Goal: Information Seeking & Learning: Learn about a topic

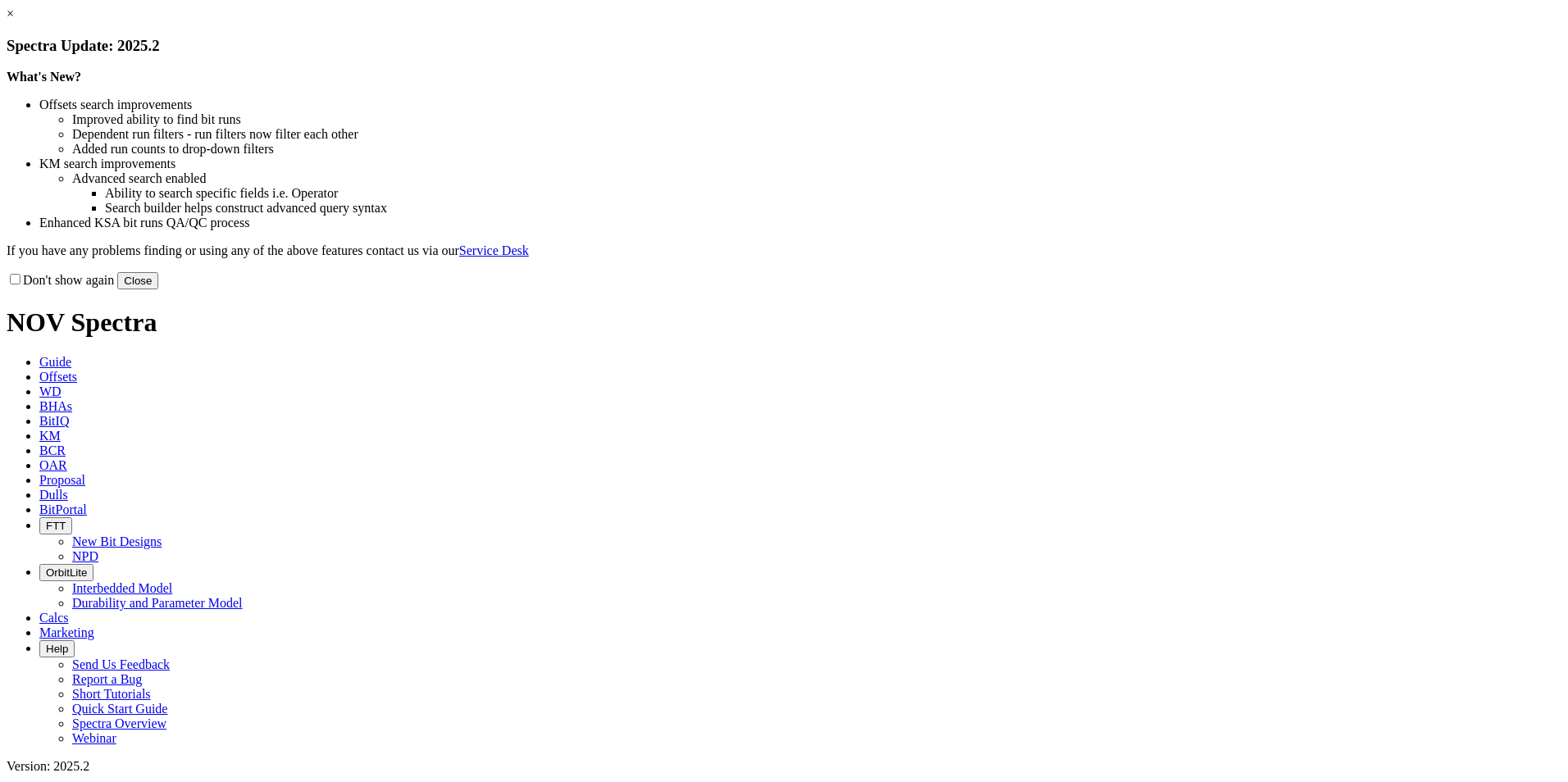
click at [14, 21] on link "×" at bounding box center [10, 14] width 8 height 14
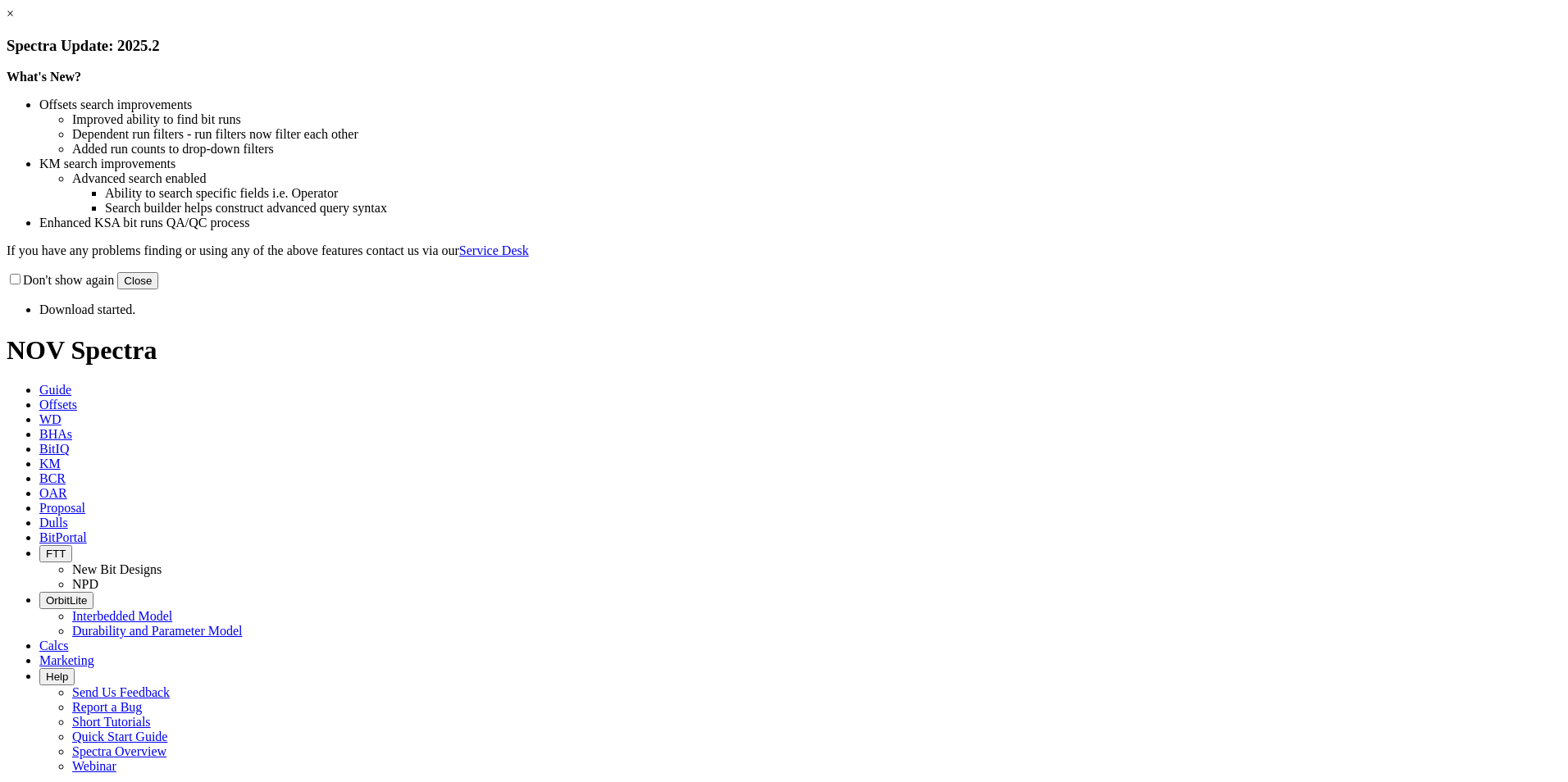
click at [158, 290] on button "Close" at bounding box center [138, 281] width 41 height 17
click at [14, 21] on link "×" at bounding box center [10, 14] width 8 height 14
